Goal: Task Accomplishment & Management: Manage account settings

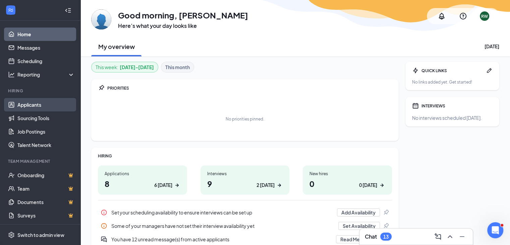
click at [35, 102] on link "Applicants" at bounding box center [45, 104] width 57 height 13
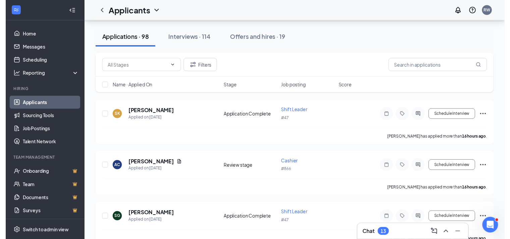
scroll to position [356, 0]
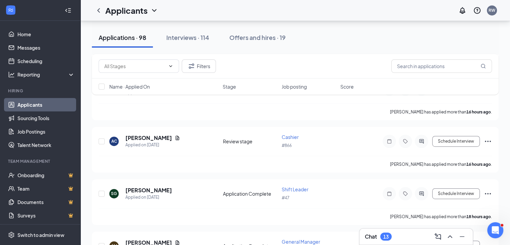
drag, startPoint x: 508, startPoint y: 132, endPoint x: 262, endPoint y: 121, distance: 246.6
click at [150, 186] on h5 "[PERSON_NAME]" at bounding box center [148, 189] width 47 height 7
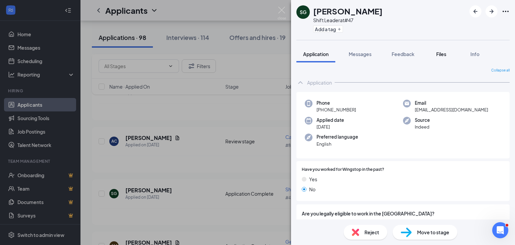
click at [442, 54] on span "Files" at bounding box center [441, 54] width 10 height 6
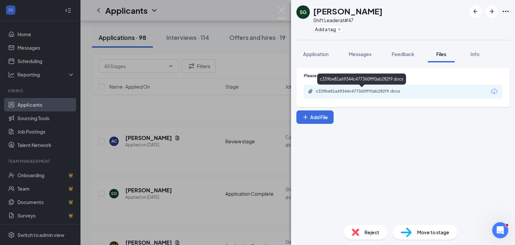
click at [383, 93] on div "c339be81a69344c477360fff0ab282f9.docx" at bounding box center [363, 90] width 94 height 5
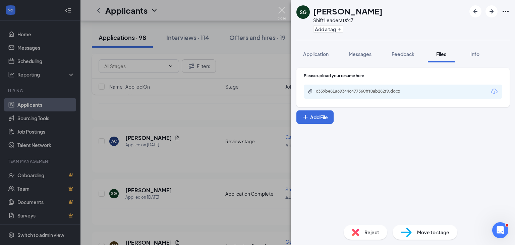
click at [284, 13] on img at bounding box center [282, 13] width 8 height 13
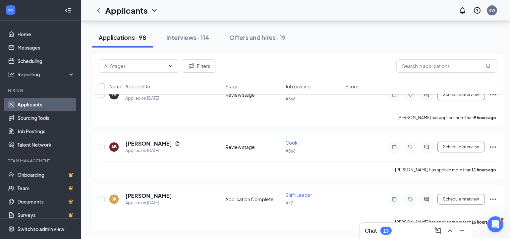
scroll to position [235, 0]
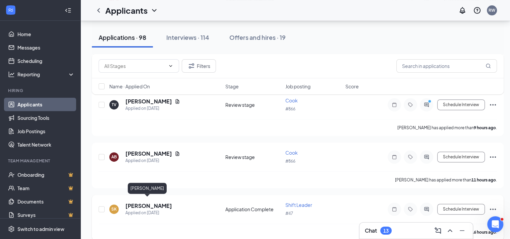
click at [132, 203] on h5 "[PERSON_NAME]" at bounding box center [148, 205] width 47 height 7
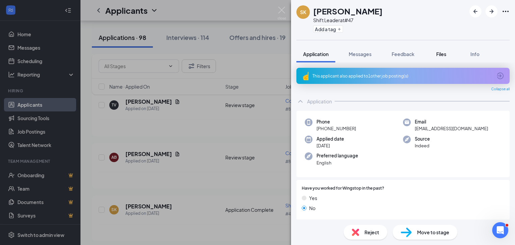
click at [444, 55] on span "Files" at bounding box center [441, 54] width 10 height 6
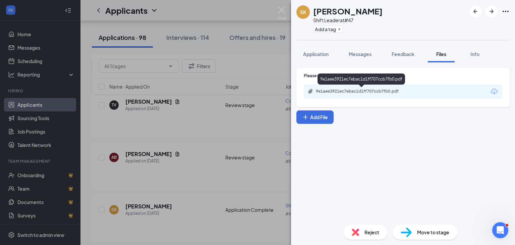
click at [366, 89] on div "9e1aee3921ec7ebac1d1ff707ccb7fb0.pdf" at bounding box center [363, 90] width 94 height 5
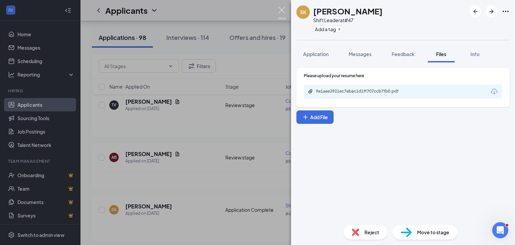
click at [281, 10] on img at bounding box center [282, 13] width 8 height 13
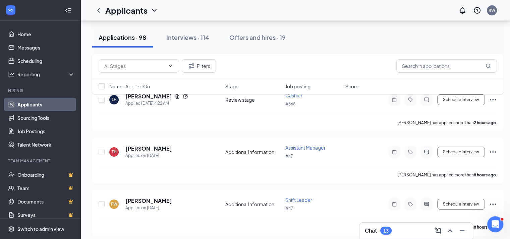
scroll to position [79, 0]
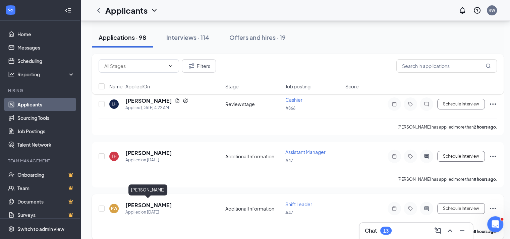
click at [151, 202] on h5 "[PERSON_NAME]" at bounding box center [148, 205] width 47 height 7
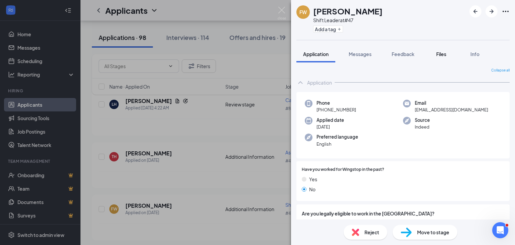
click at [442, 52] on span "Files" at bounding box center [441, 54] width 10 height 6
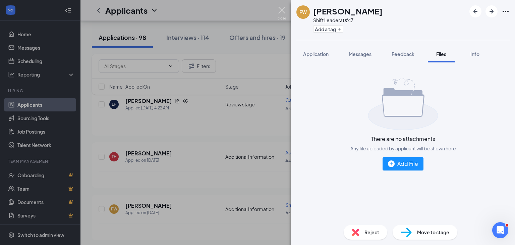
click at [281, 11] on img at bounding box center [282, 13] width 8 height 13
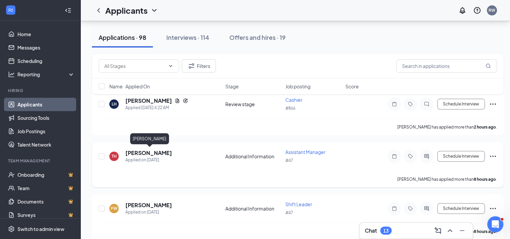
click at [135, 154] on h5 "[PERSON_NAME]" at bounding box center [148, 152] width 47 height 7
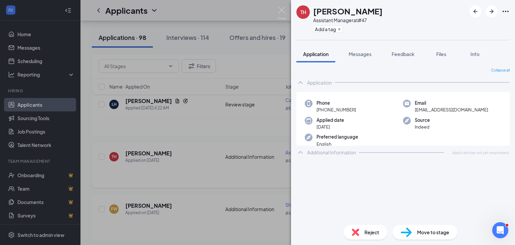
click at [135, 154] on div "TH [PERSON_NAME] Assistant Manager at #47 Add a tag Application Messages Feedba…" at bounding box center [257, 122] width 515 height 245
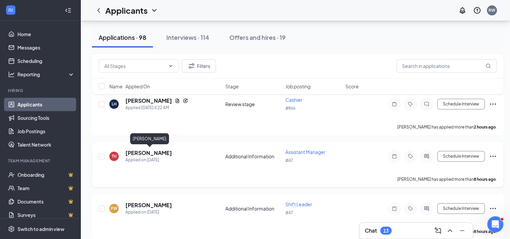
click at [172, 153] on h5 "[PERSON_NAME]" at bounding box center [148, 152] width 47 height 7
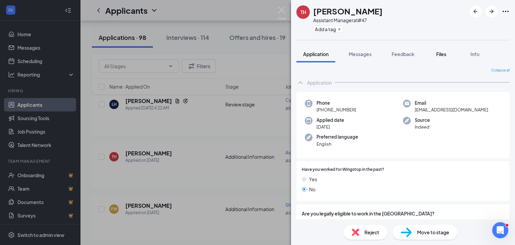
click at [443, 53] on span "Files" at bounding box center [441, 54] width 10 height 6
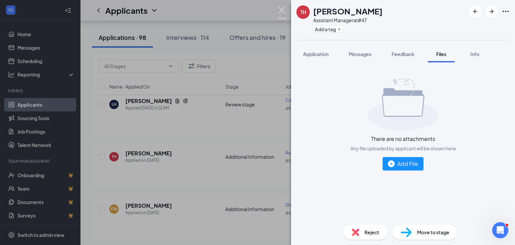
click at [282, 10] on img at bounding box center [282, 13] width 8 height 13
